Goal: Information Seeking & Learning: Find specific fact

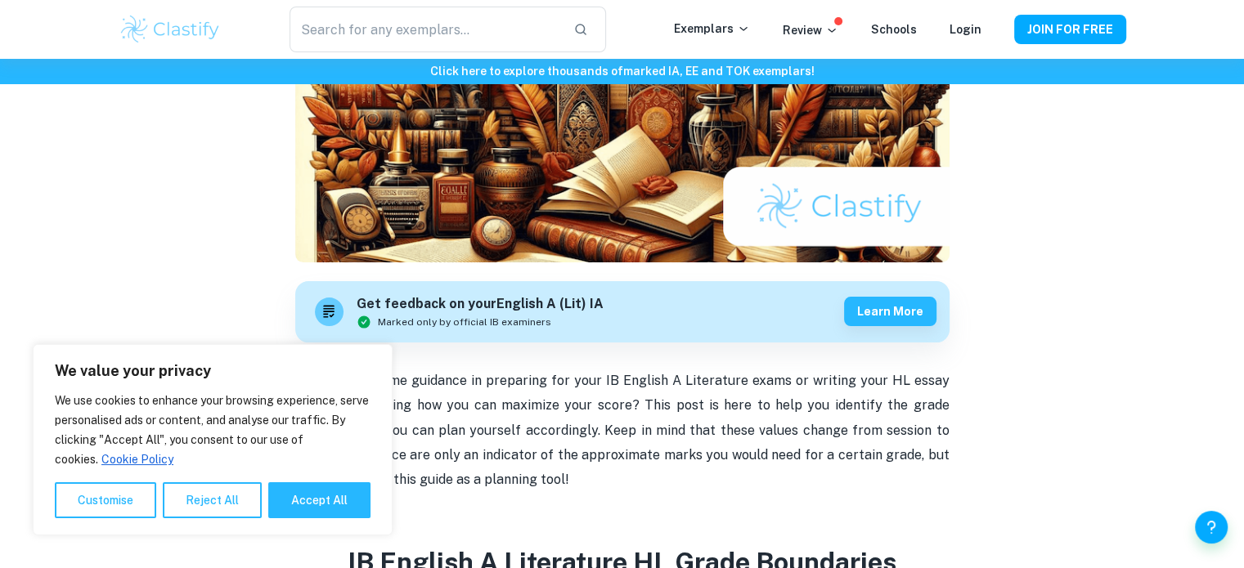
scroll to position [296, 0]
click at [292, 501] on button "Accept All" at bounding box center [319, 501] width 102 height 36
checkbox input "true"
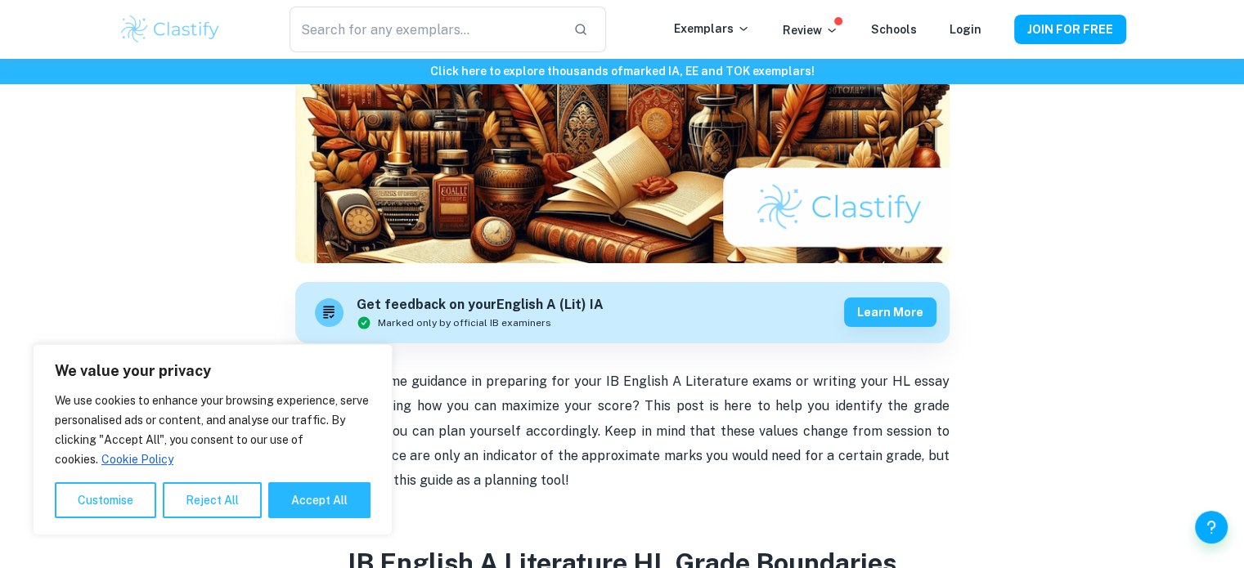
checkbox input "true"
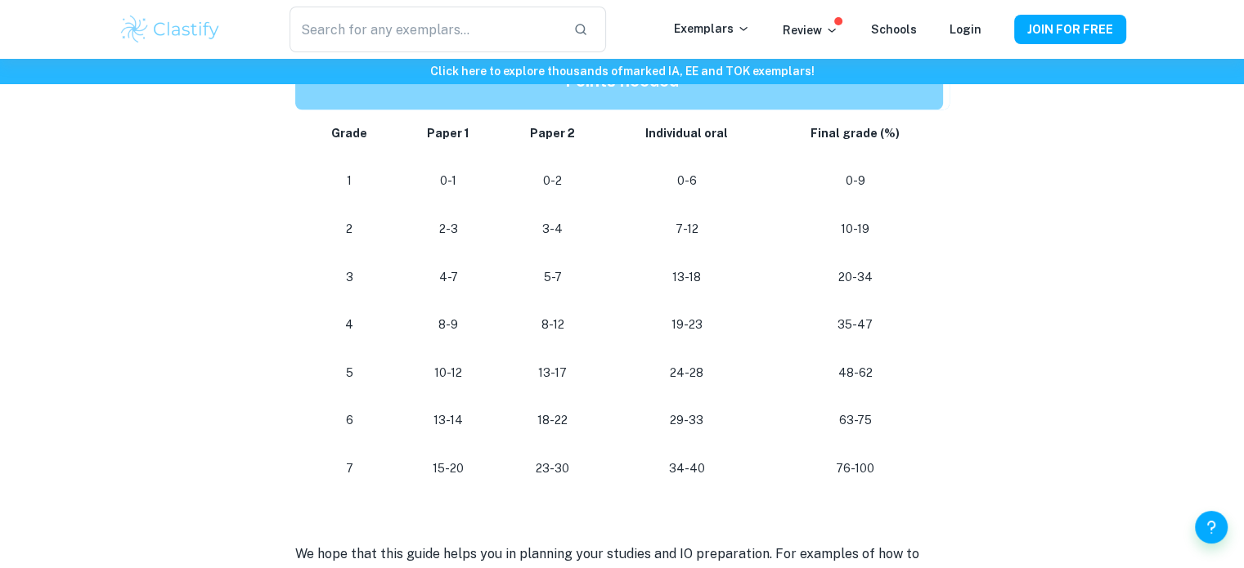
scroll to position [1529, 0]
drag, startPoint x: 875, startPoint y: 474, endPoint x: 828, endPoint y: 467, distance: 47.2
click at [828, 467] on p "76-100" at bounding box center [854, 470] width 149 height 22
click at [455, 469] on p "15-20" at bounding box center [449, 470] width 76 height 22
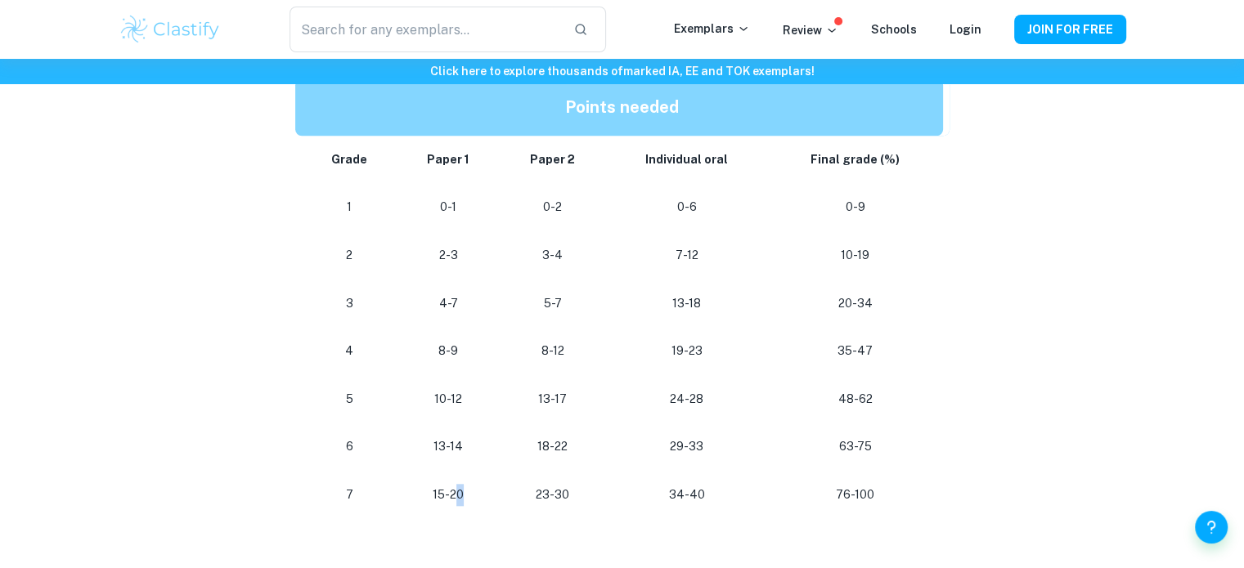
scroll to position [1503, 0]
drag, startPoint x: 820, startPoint y: 500, endPoint x: 937, endPoint y: 483, distance: 118.2
click at [937, 483] on td "76-100" at bounding box center [858, 496] width 182 height 48
click at [929, 523] on p at bounding box center [622, 532] width 654 height 25
